Goal: Task Accomplishment & Management: Use online tool/utility

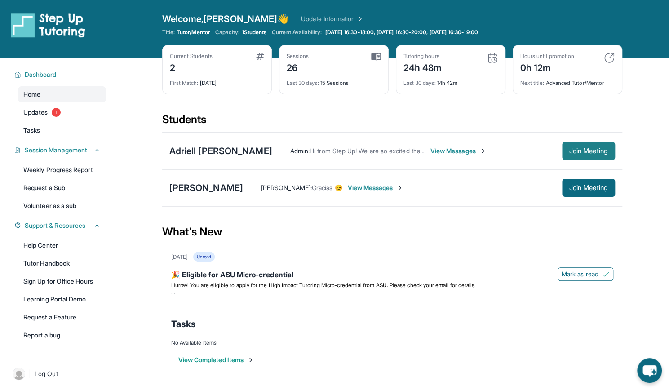
click at [575, 156] on button "Join Meeting" at bounding box center [588, 151] width 53 height 18
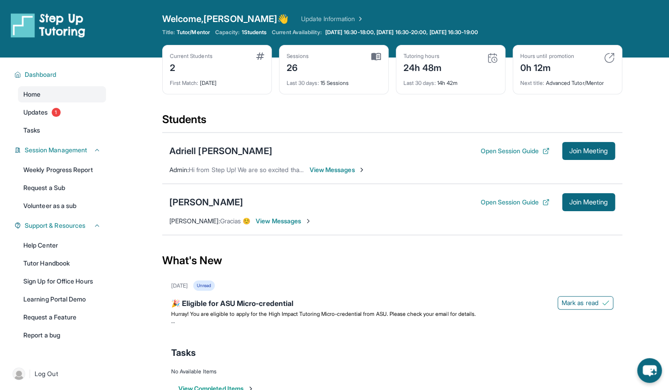
click at [536, 68] on div "0h 12m" at bounding box center [548, 67] width 54 height 14
click at [571, 124] on div "Students" at bounding box center [392, 122] width 460 height 20
click at [587, 149] on span "Join Meeting" at bounding box center [589, 150] width 39 height 5
